Goal: Task Accomplishment & Management: Manage account settings

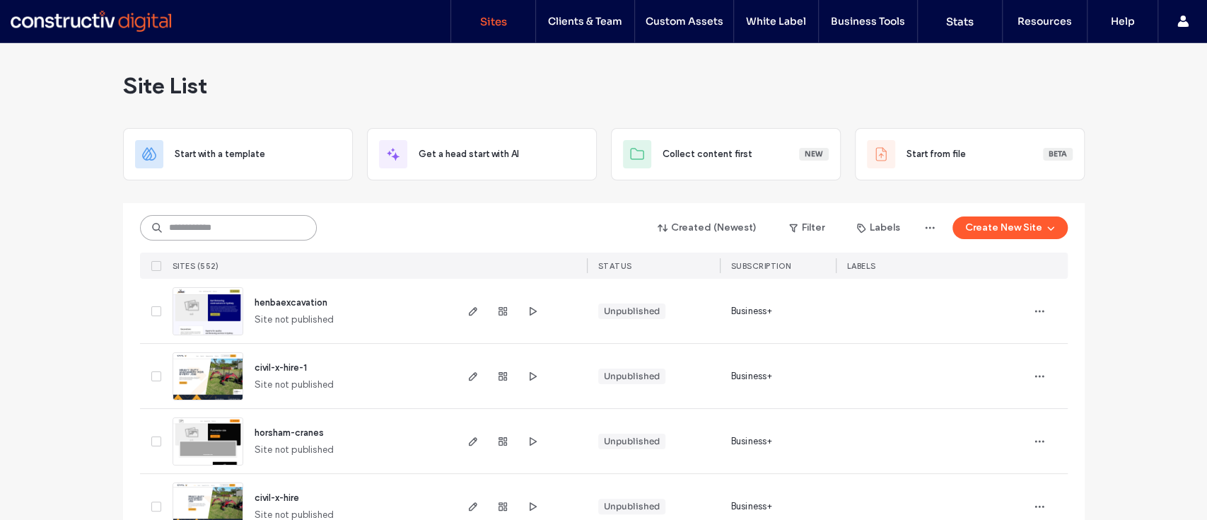
click at [203, 231] on input at bounding box center [228, 227] width 177 height 25
click at [224, 222] on input at bounding box center [228, 227] width 177 height 25
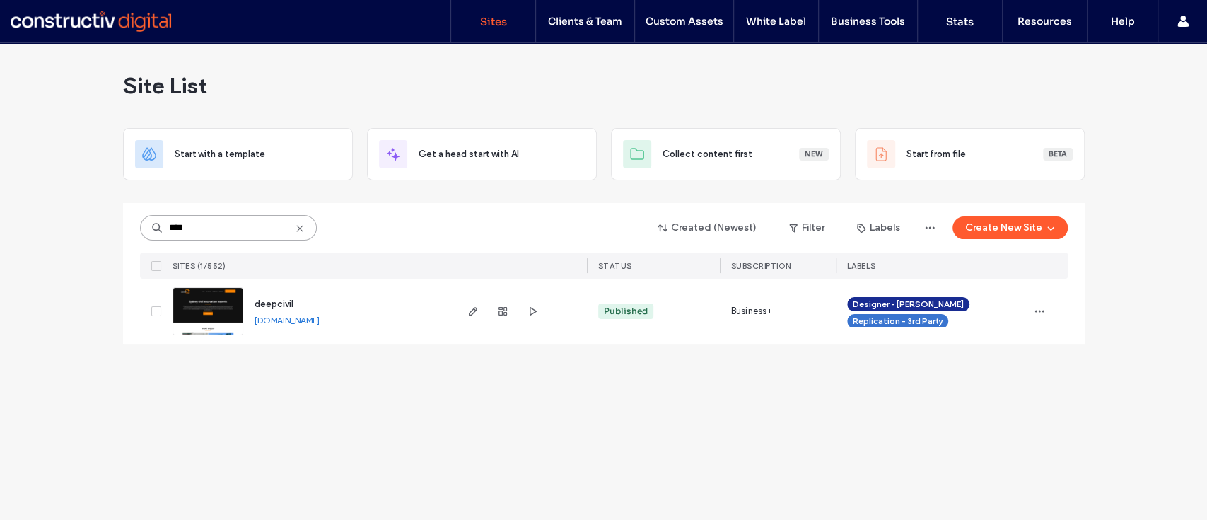
type input "****"
click at [204, 315] on img at bounding box center [207, 336] width 69 height 96
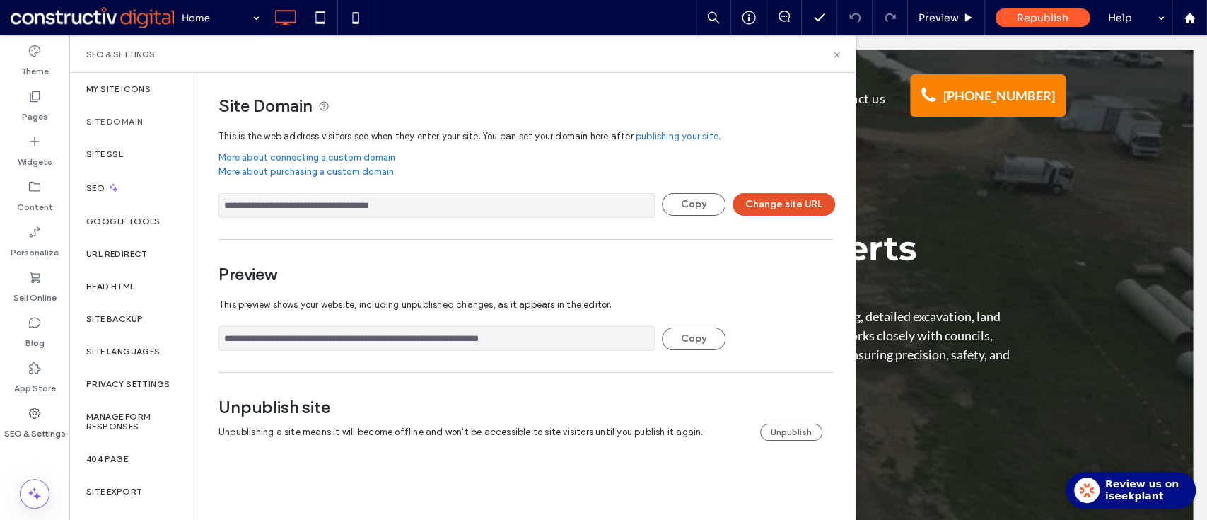
click at [764, 199] on button "Change site URL" at bounding box center [784, 204] width 103 height 23
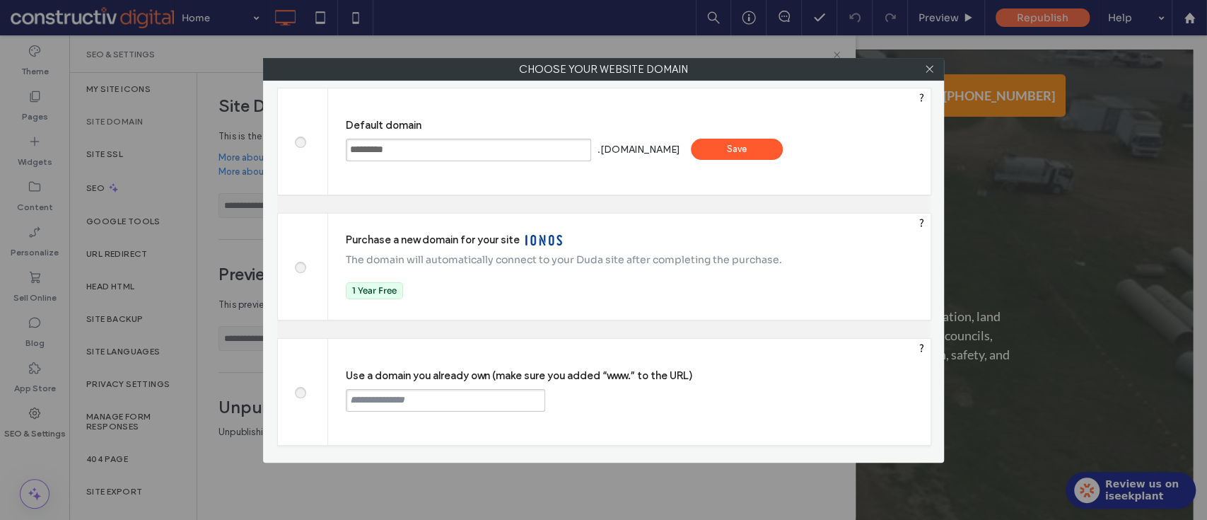
click at [402, 407] on input "text" at bounding box center [445, 400] width 199 height 23
paste input "**********"
type input "**********"
click at [578, 395] on div "Continue" at bounding box center [599, 399] width 92 height 21
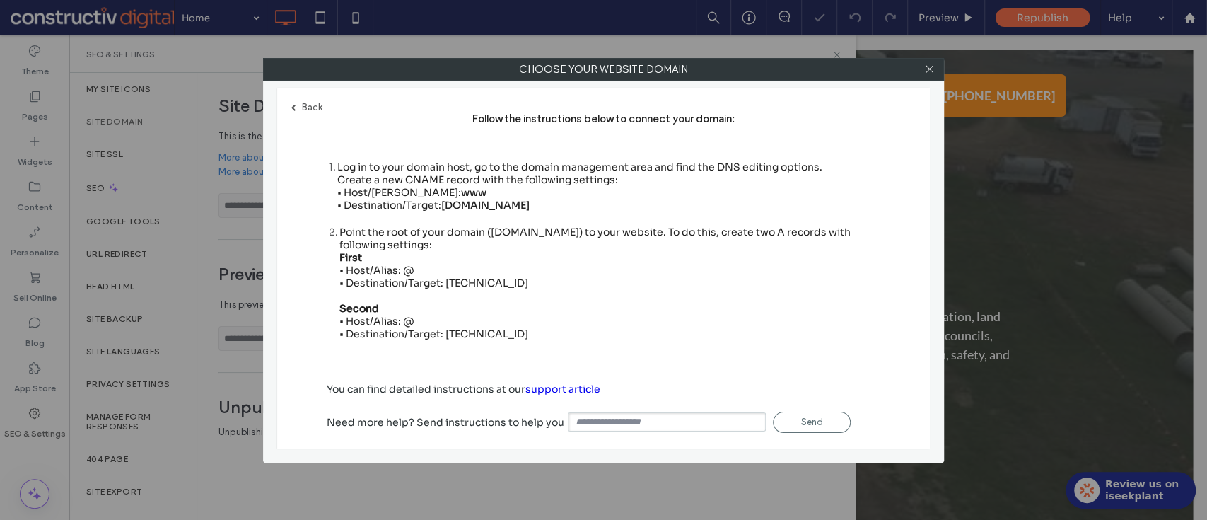
type input "**********"
click at [469, 276] on div "Point the root of your domain ([DOMAIN_NAME]) to your website. To do this, crea…" at bounding box center [609, 283] width 541 height 115
copy div "[TECHNICAL_ID]"
click at [467, 326] on div "Point the root of your domain ([DOMAIN_NAME]) to your website. To do this, crea…" at bounding box center [609, 283] width 541 height 115
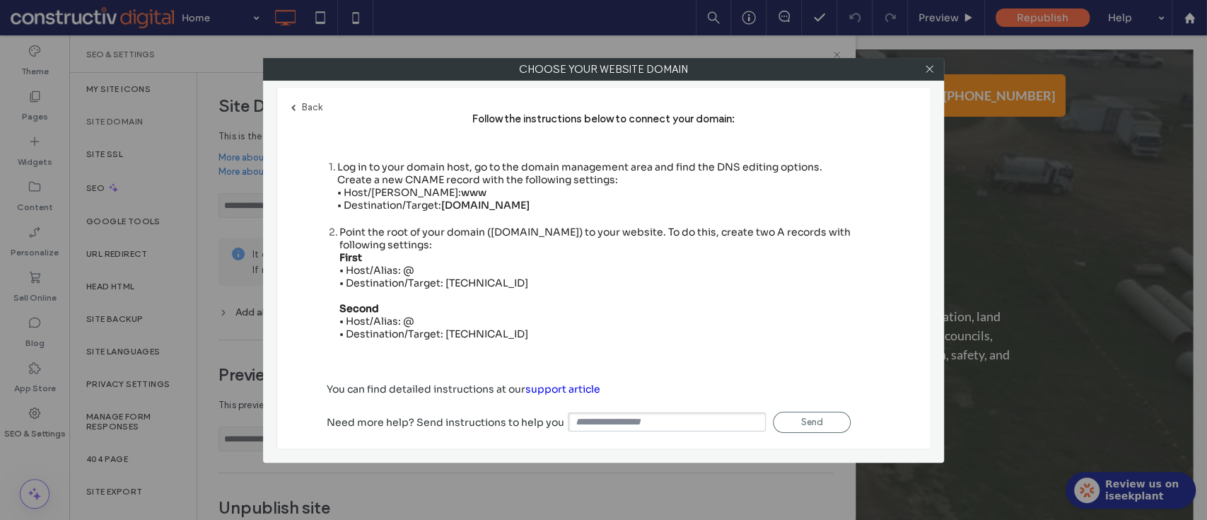
click at [467, 326] on div "Point the root of your domain ([DOMAIN_NAME]) to your website. To do this, crea…" at bounding box center [609, 283] width 541 height 115
copy div "[TECHNICAL_ID]"
drag, startPoint x: 445, startPoint y: 199, endPoint x: 554, endPoint y: 200, distance: 109.6
click at [530, 200] on span "[DOMAIN_NAME]" at bounding box center [485, 205] width 88 height 13
copy span "[DOMAIN_NAME]"
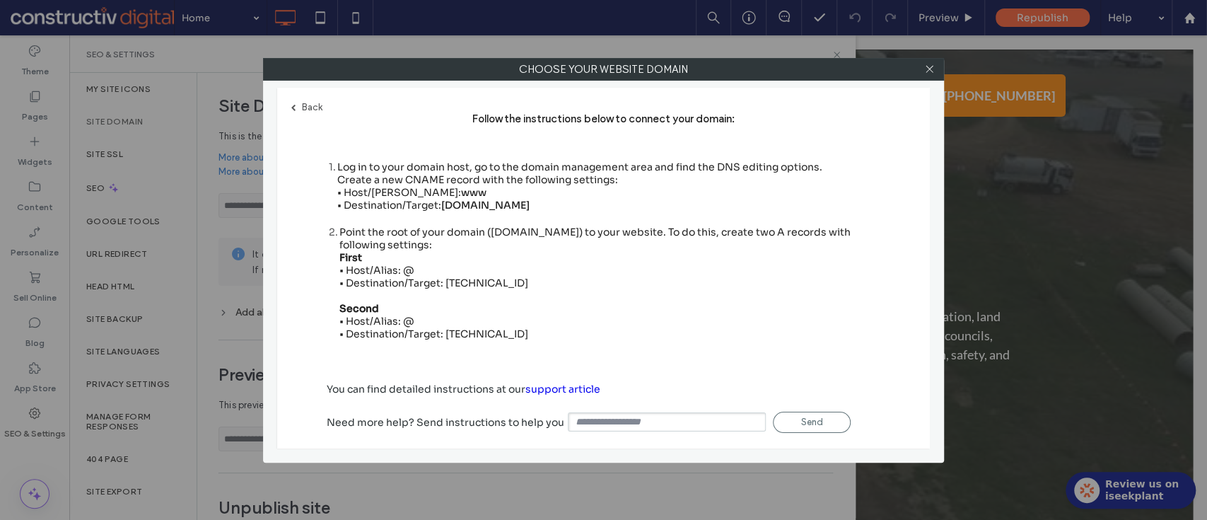
click at [815, 98] on div "Back Follow the instructions below to connect your domain: 1 Log in to your dom…" at bounding box center [603, 268] width 653 height 361
click at [928, 69] on use at bounding box center [929, 69] width 7 height 7
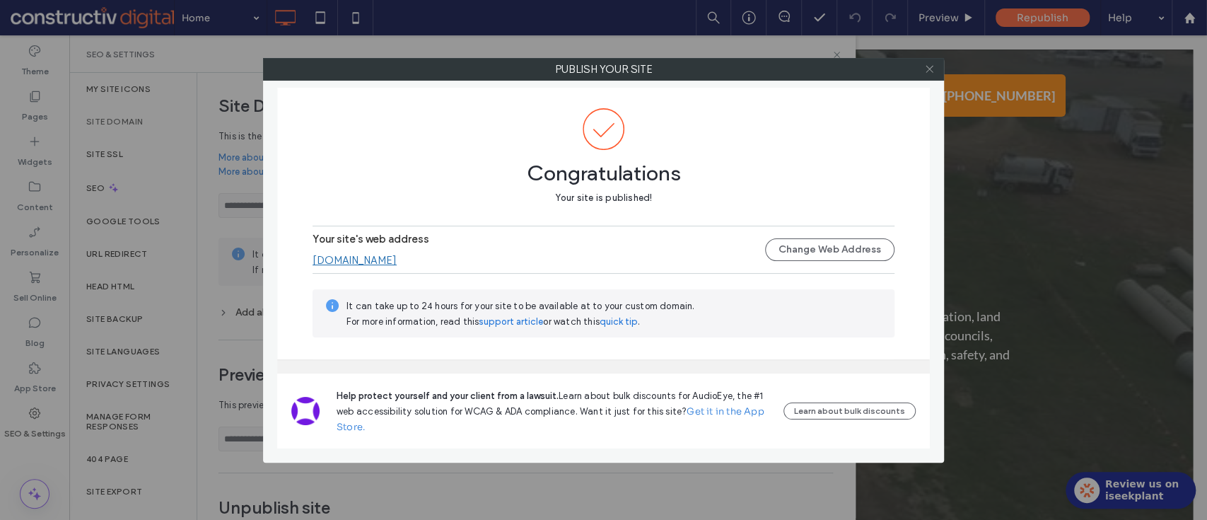
click at [930, 67] on use at bounding box center [929, 69] width 7 height 7
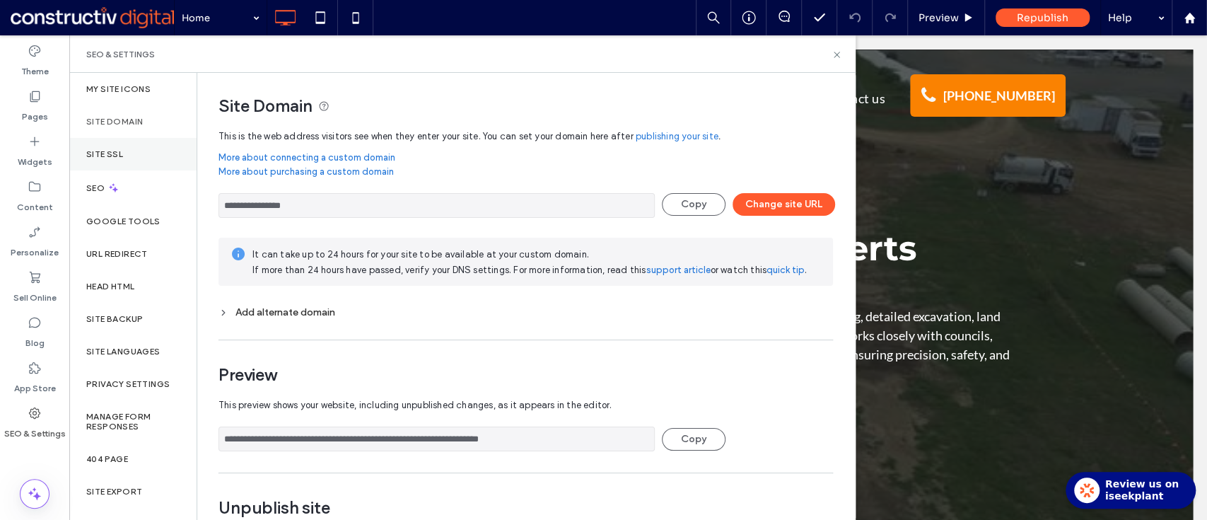
click at [138, 156] on div "Site SSL" at bounding box center [132, 154] width 127 height 33
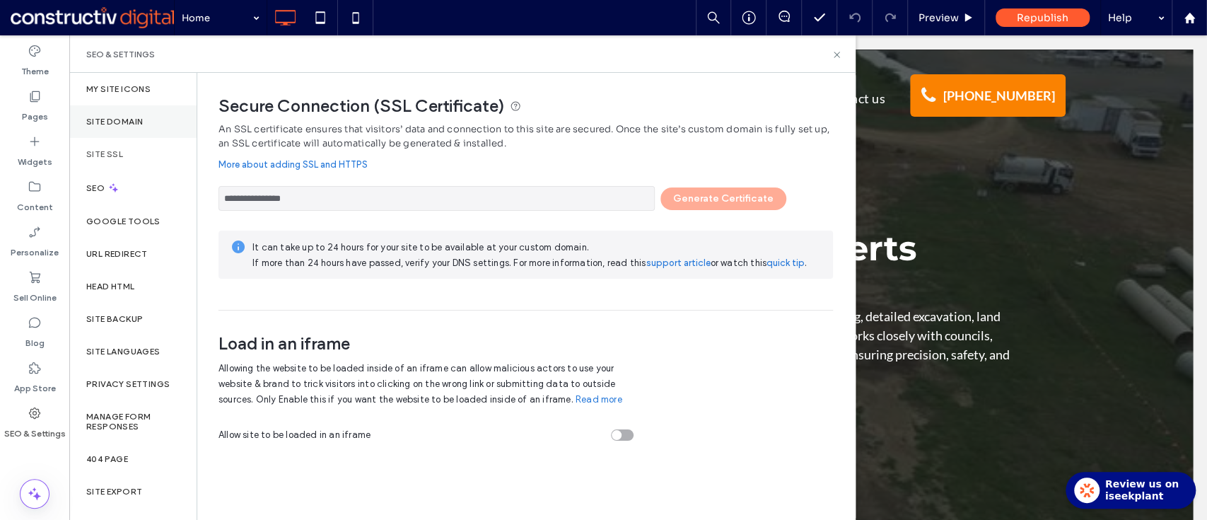
click at [134, 119] on label "Site Domain" at bounding box center [114, 122] width 57 height 10
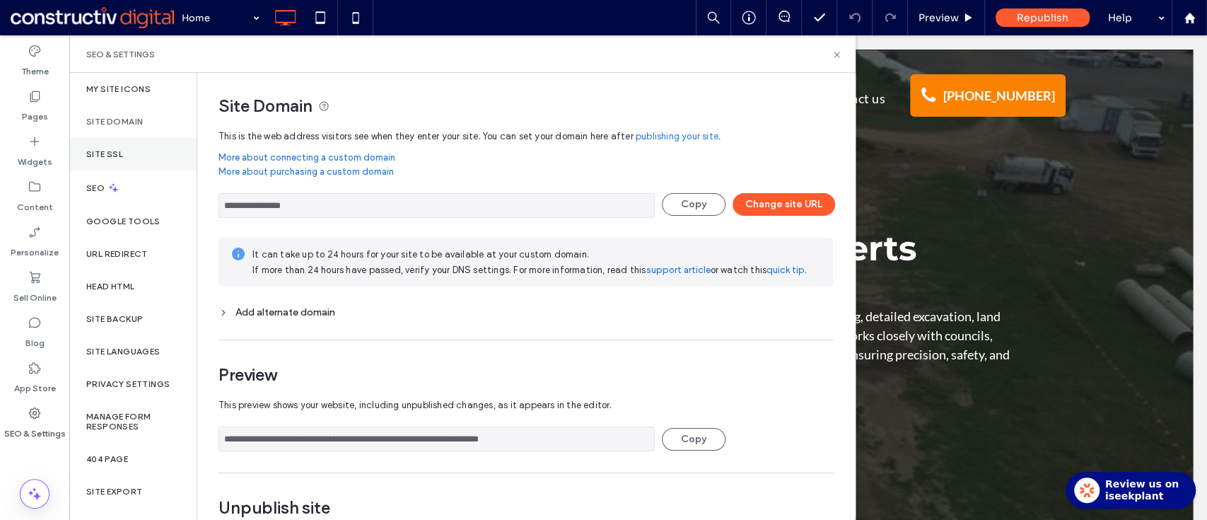
click at [156, 156] on div "Site SSL" at bounding box center [132, 154] width 127 height 33
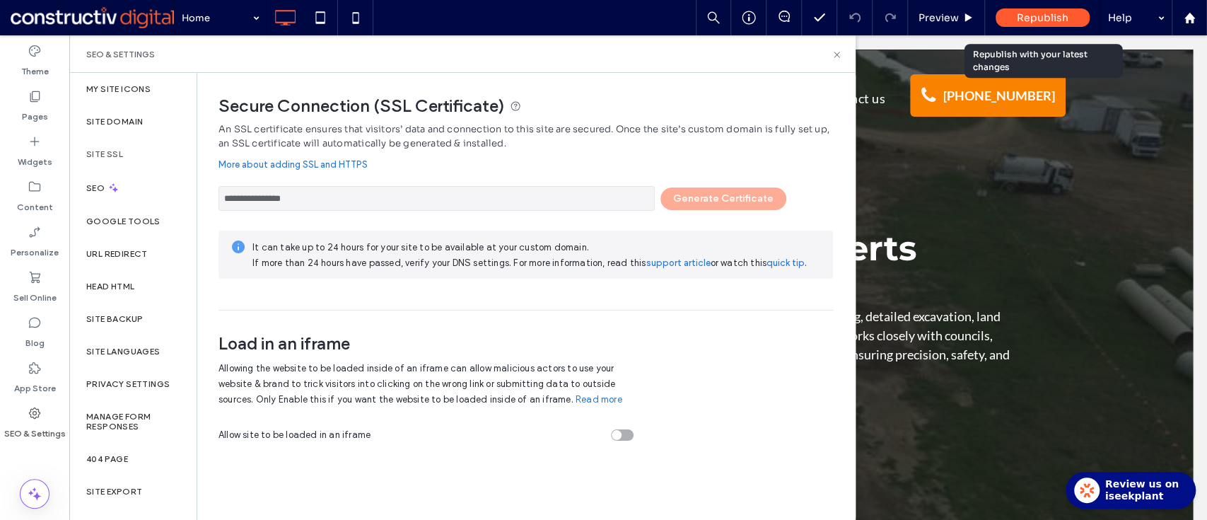
click at [1035, 26] on div "Republish" at bounding box center [1043, 17] width 94 height 18
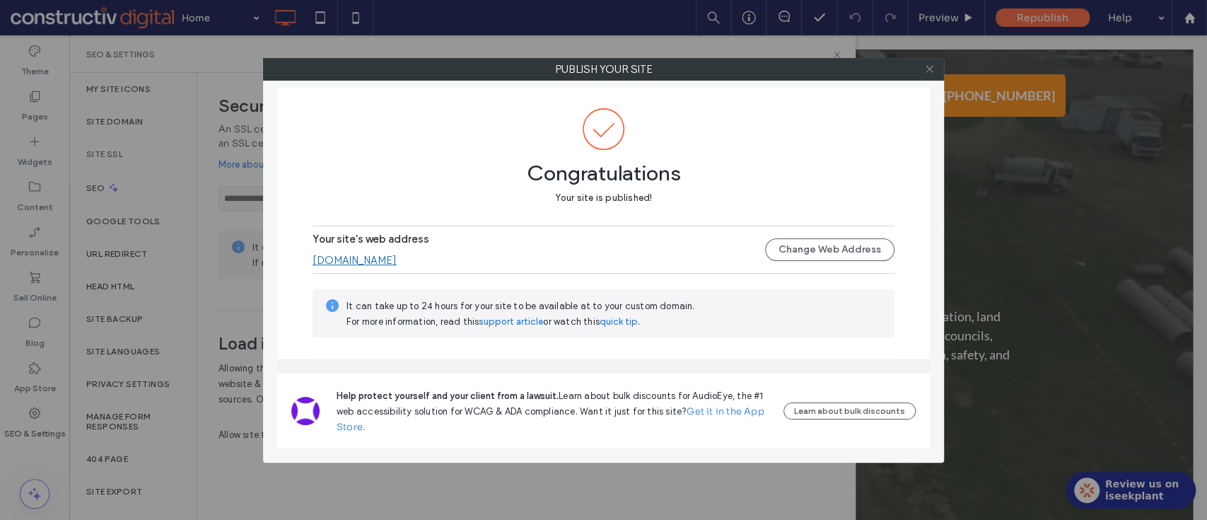
click at [931, 71] on use at bounding box center [929, 69] width 7 height 7
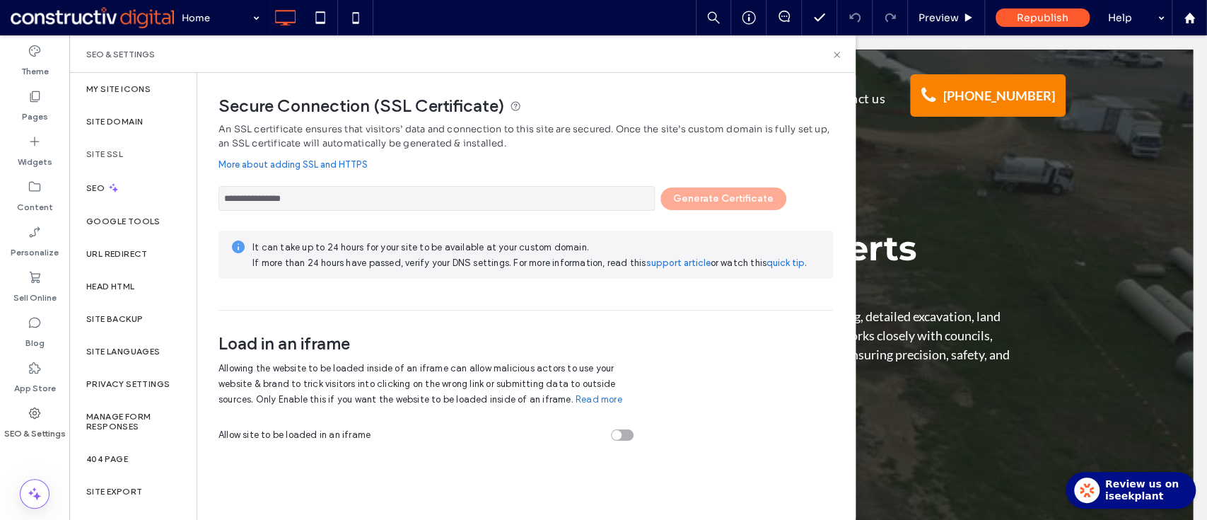
click at [731, 122] on span "An SSL certificate ensures that visitors’ data and connection to this site are …" at bounding box center [526, 136] width 614 height 28
click at [221, 91] on div "**********" at bounding box center [520, 263] width 646 height 380
